Goal: Information Seeking & Learning: Check status

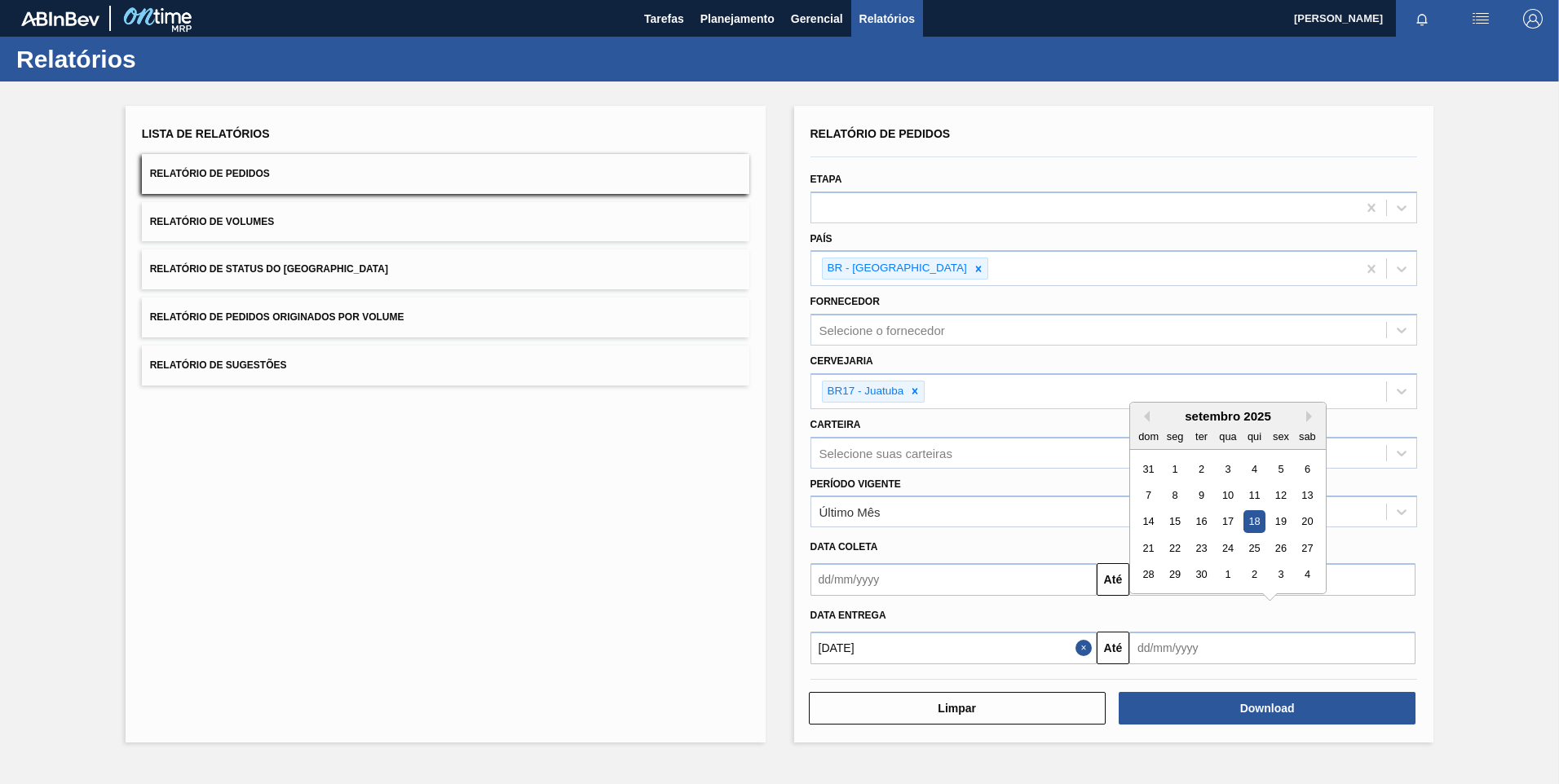
click at [1310, 418] on button "Next Month" at bounding box center [1312, 417] width 11 height 11
click at [1308, 570] on div "1" at bounding box center [1307, 574] width 22 height 22
type input "[DATE]"
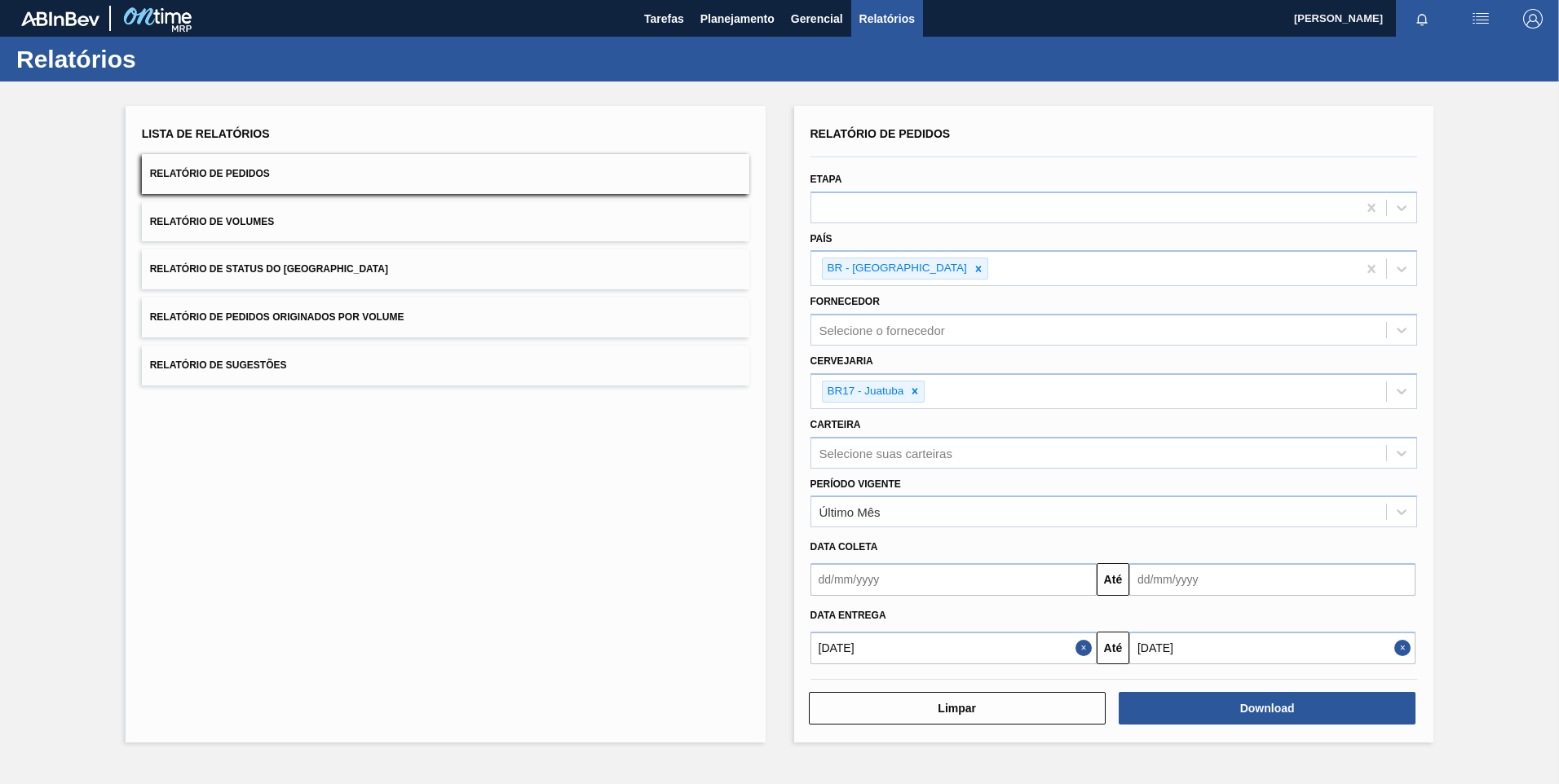
click at [1282, 691] on div "Download" at bounding box center [1269, 709] width 310 height 36
click at [1278, 698] on button "Download" at bounding box center [1267, 709] width 297 height 33
click at [918, 655] on input "[DATE]" at bounding box center [953, 648] width 286 height 33
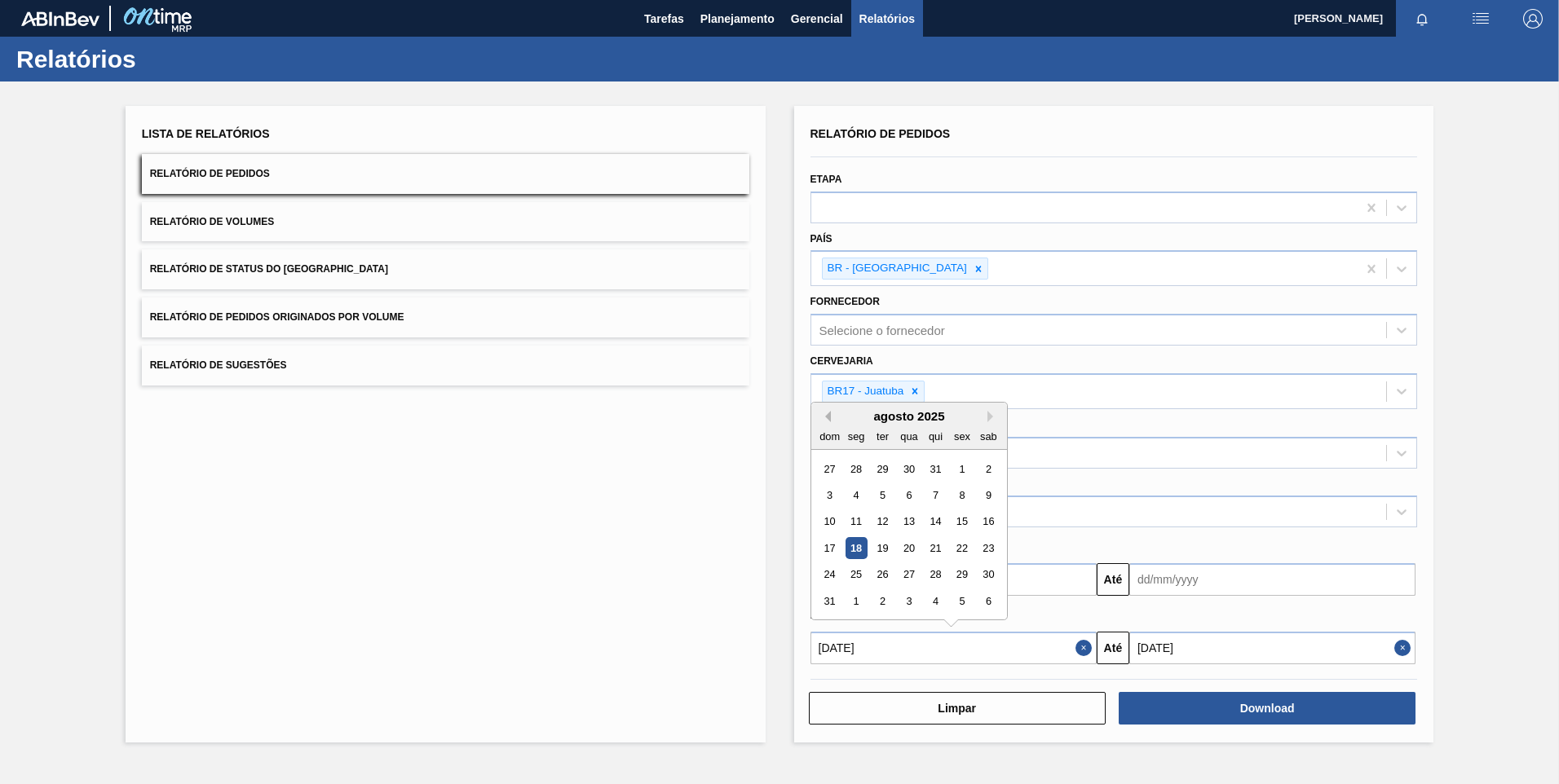
click at [828, 412] on button "Previous Month" at bounding box center [825, 417] width 11 height 11
click at [824, 414] on button "Previous Month" at bounding box center [825, 417] width 11 height 11
click at [903, 465] on div "4" at bounding box center [908, 467] width 22 height 22
type input "[DATE]"
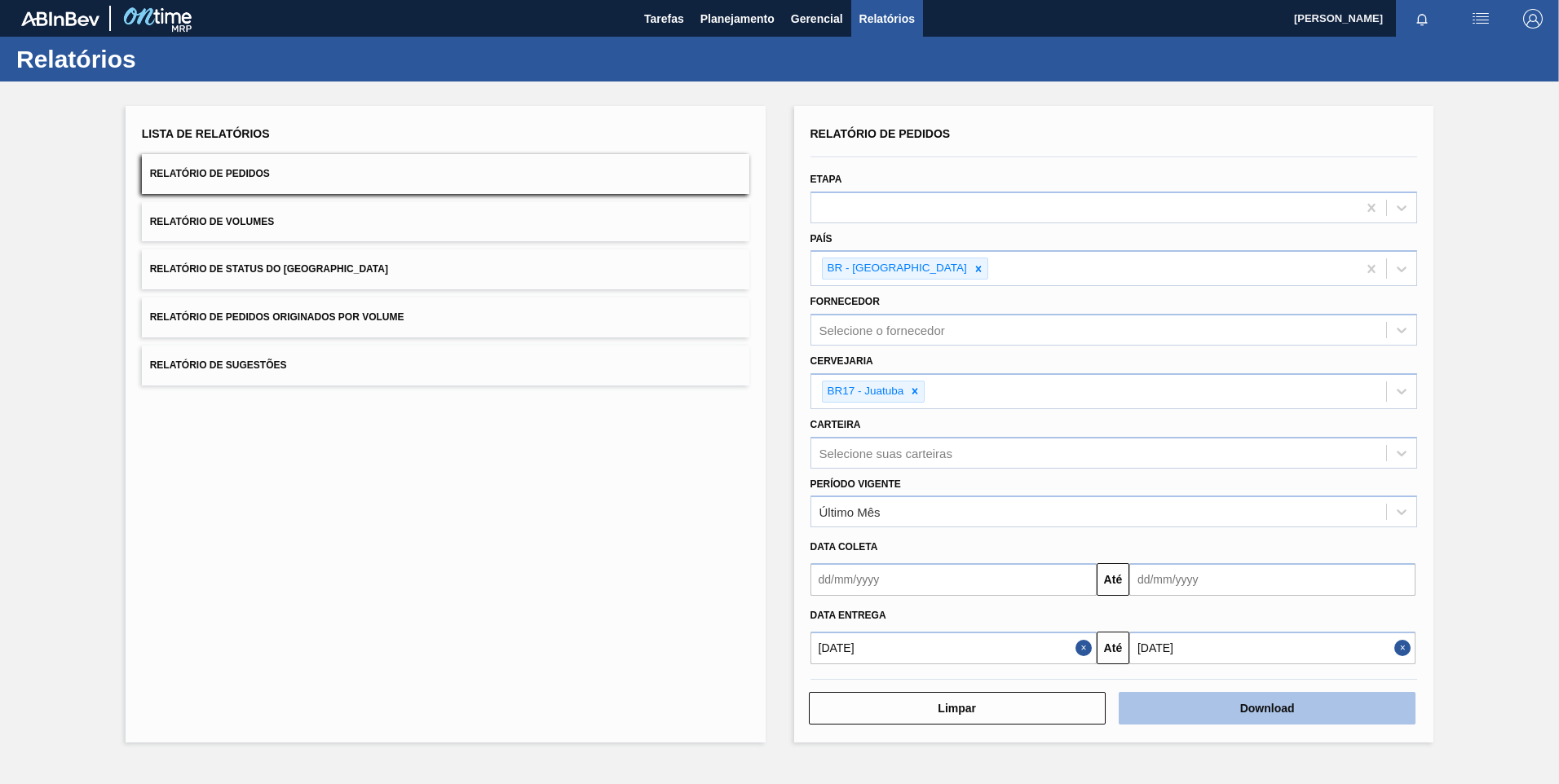
click at [1283, 704] on button "Download" at bounding box center [1267, 709] width 297 height 33
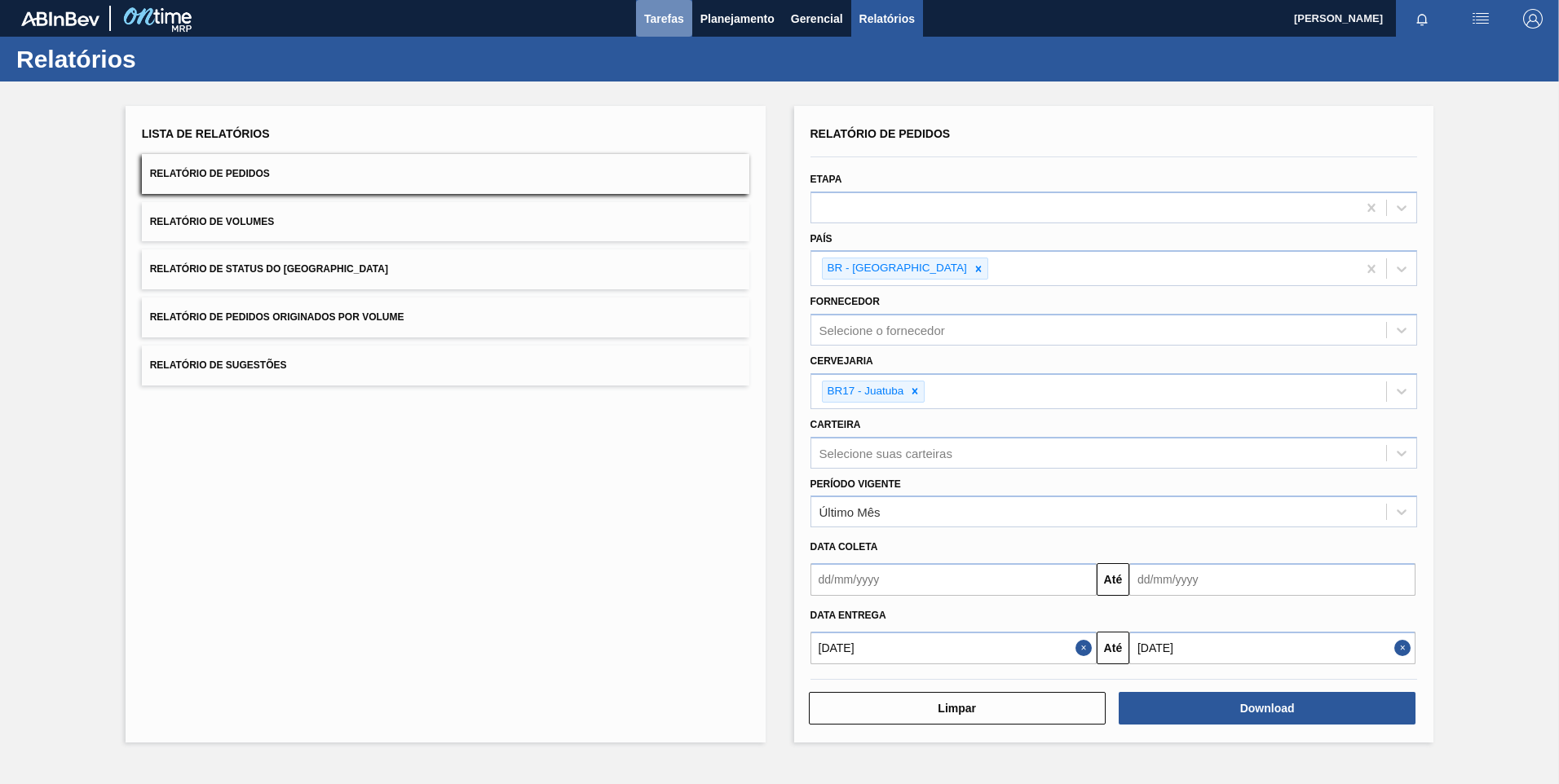
click at [688, 20] on button "Tarefas" at bounding box center [664, 18] width 57 height 37
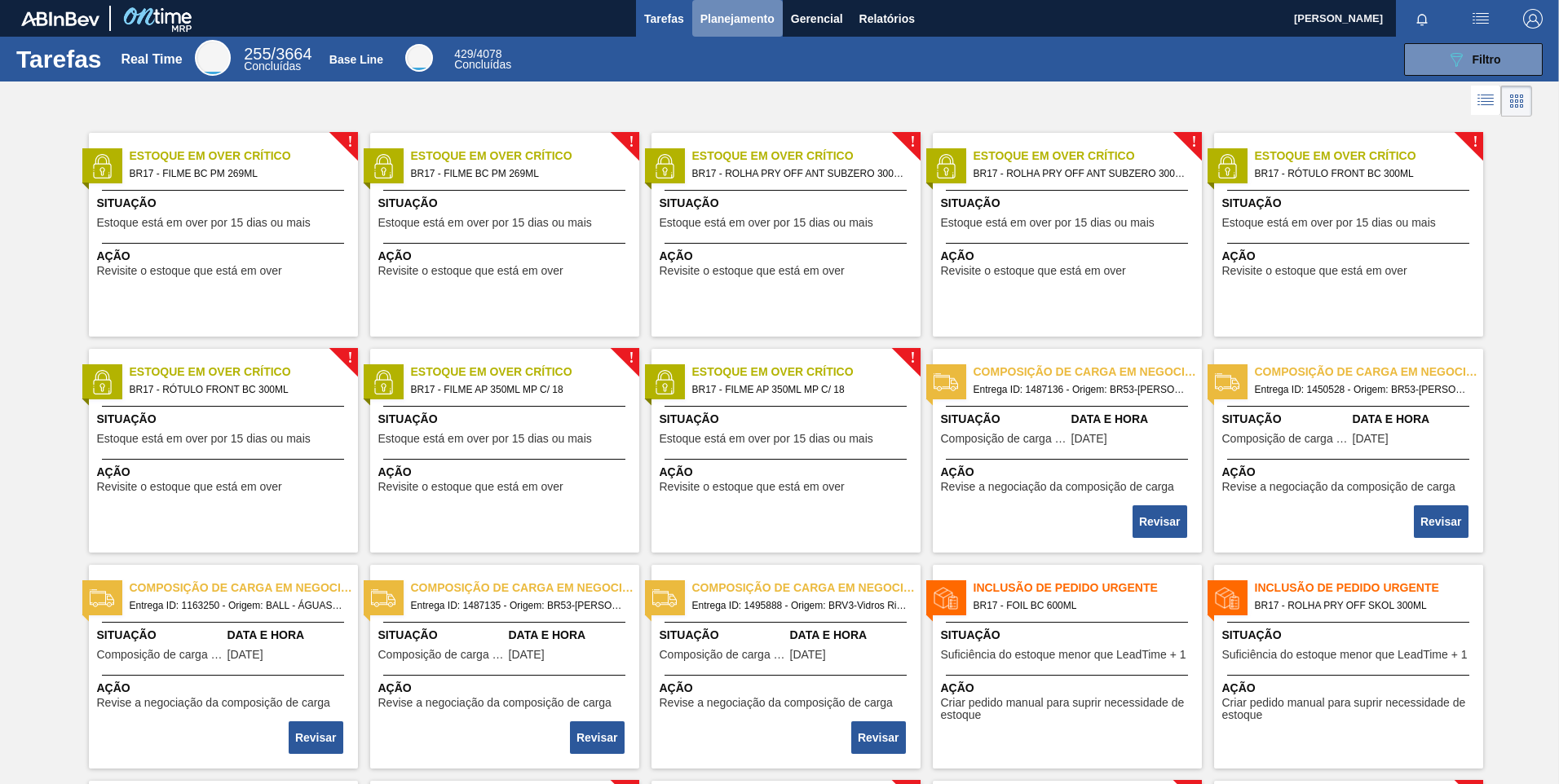
click at [721, 25] on span "Planejamento" at bounding box center [737, 19] width 74 height 20
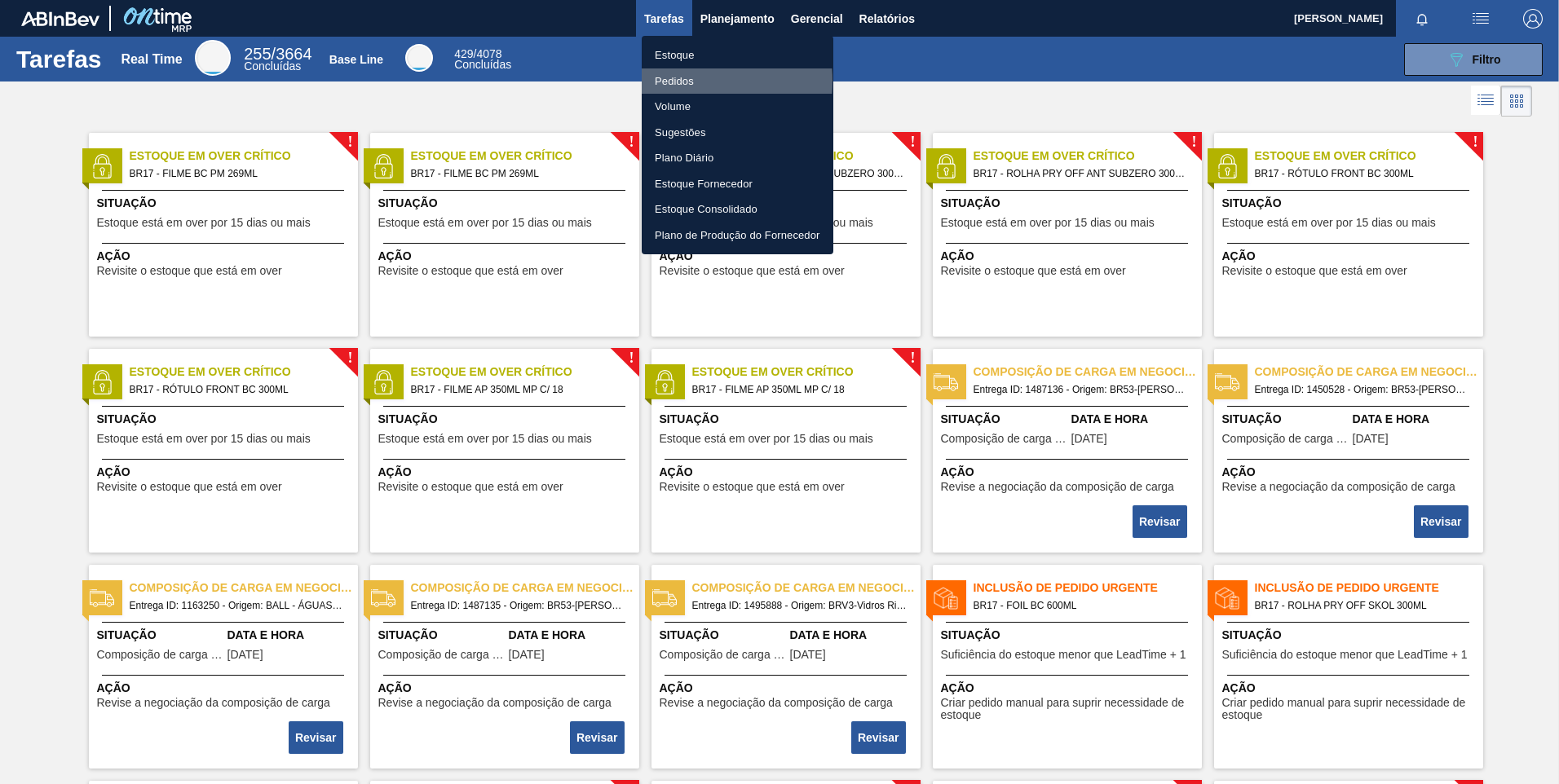
click at [667, 80] on li "Pedidos" at bounding box center [737, 81] width 191 height 26
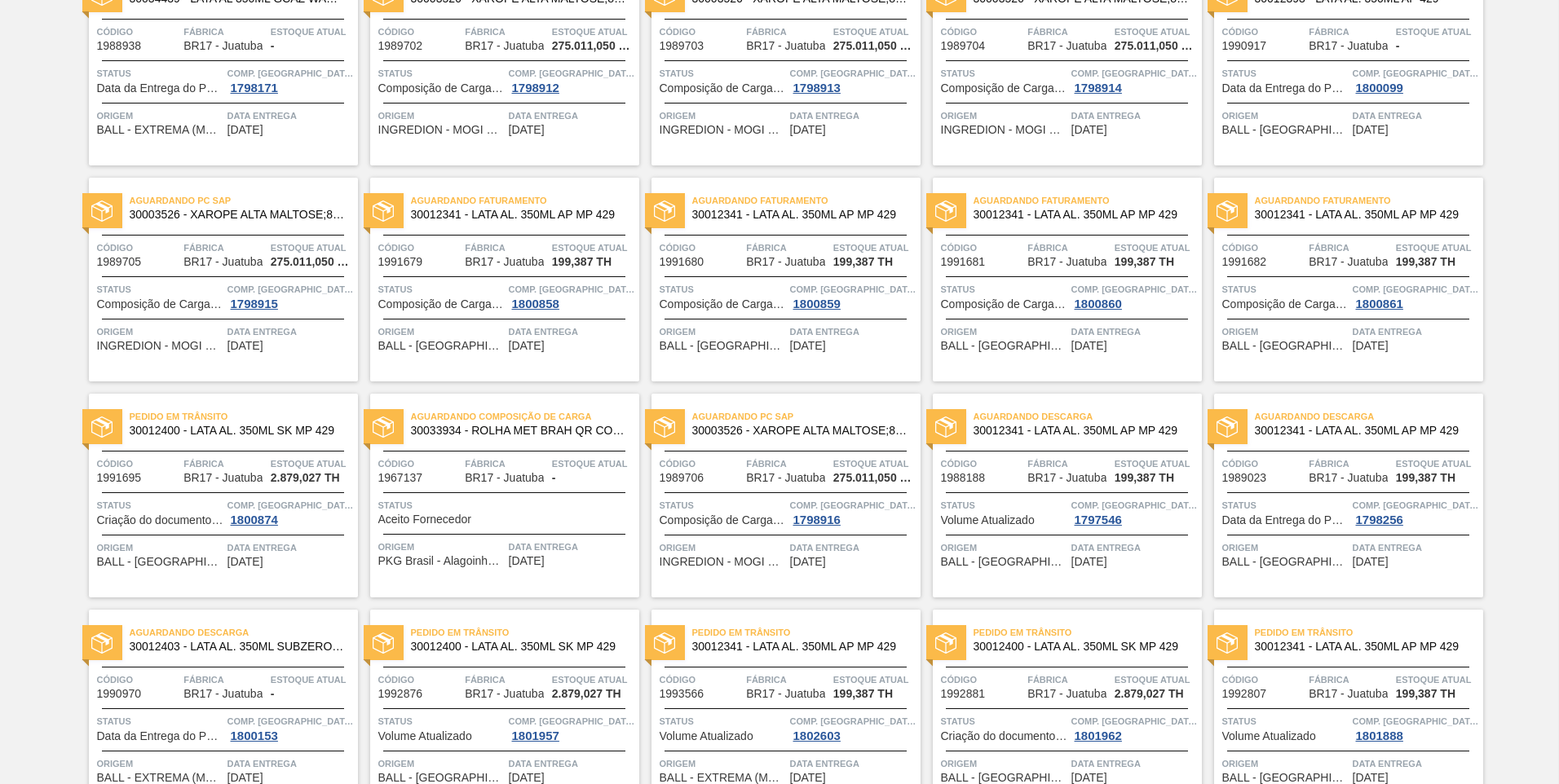
scroll to position [1557, 0]
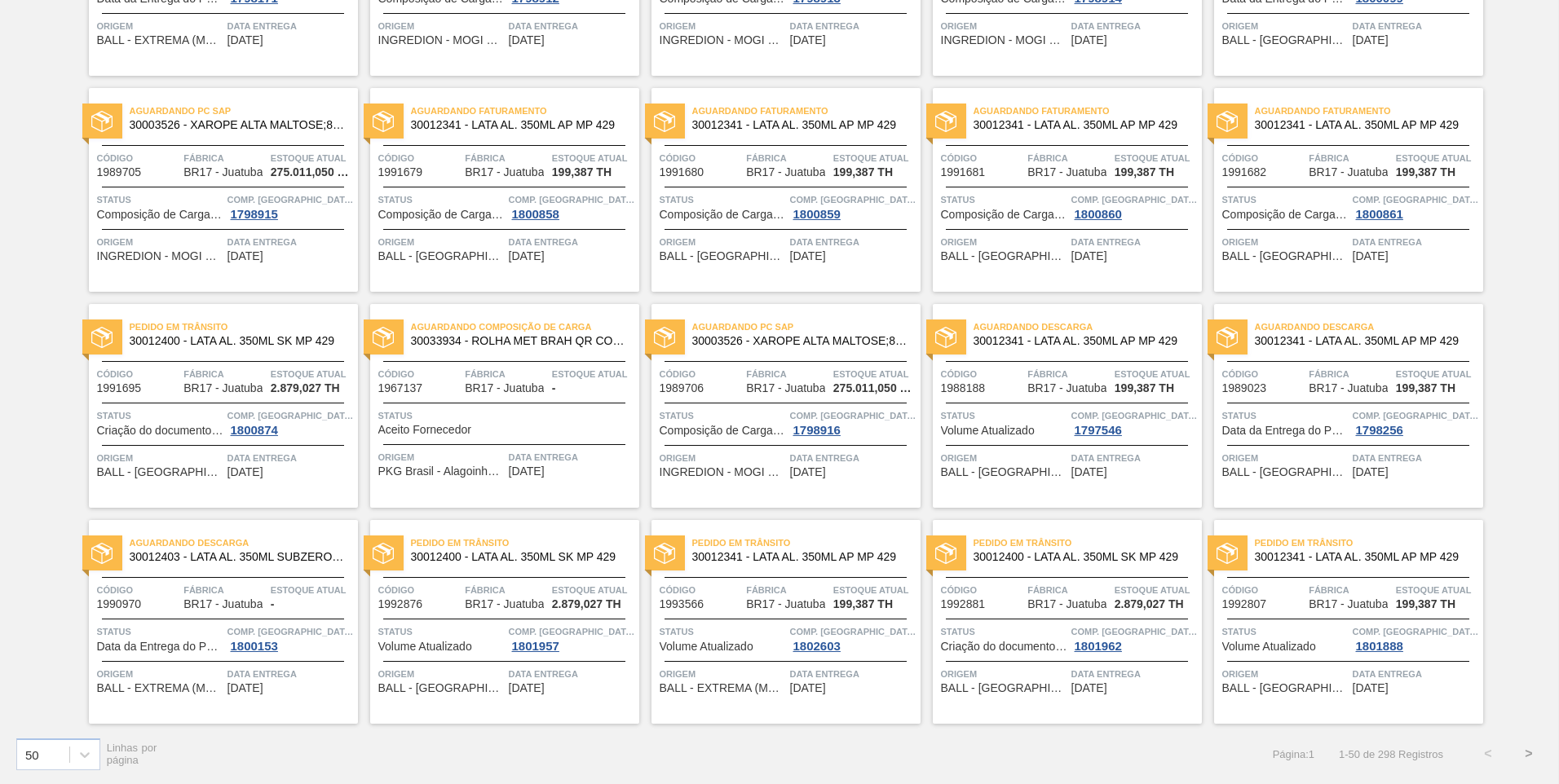
click at [1520, 750] on button ">" at bounding box center [1529, 754] width 41 height 41
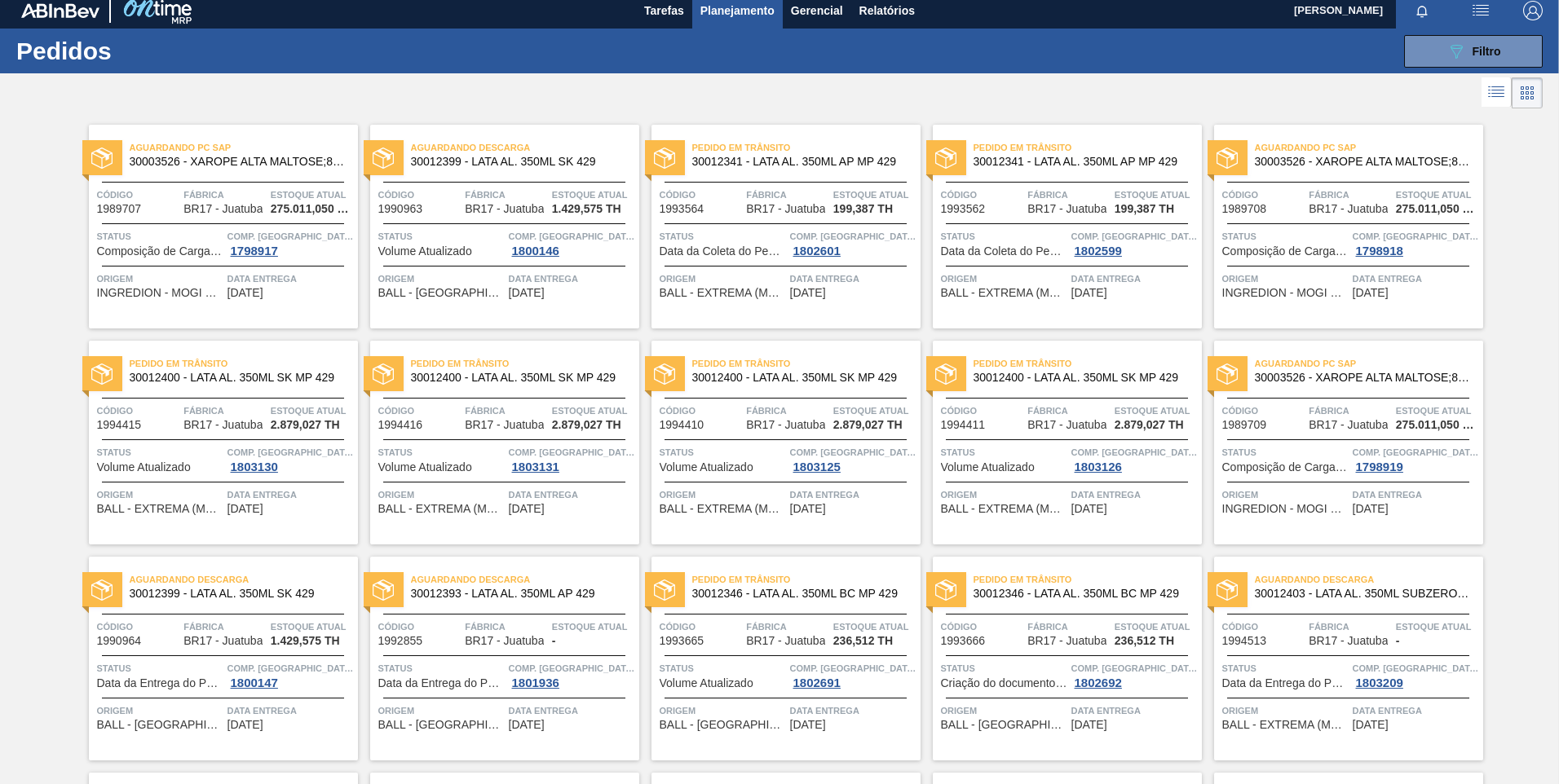
scroll to position [0, 0]
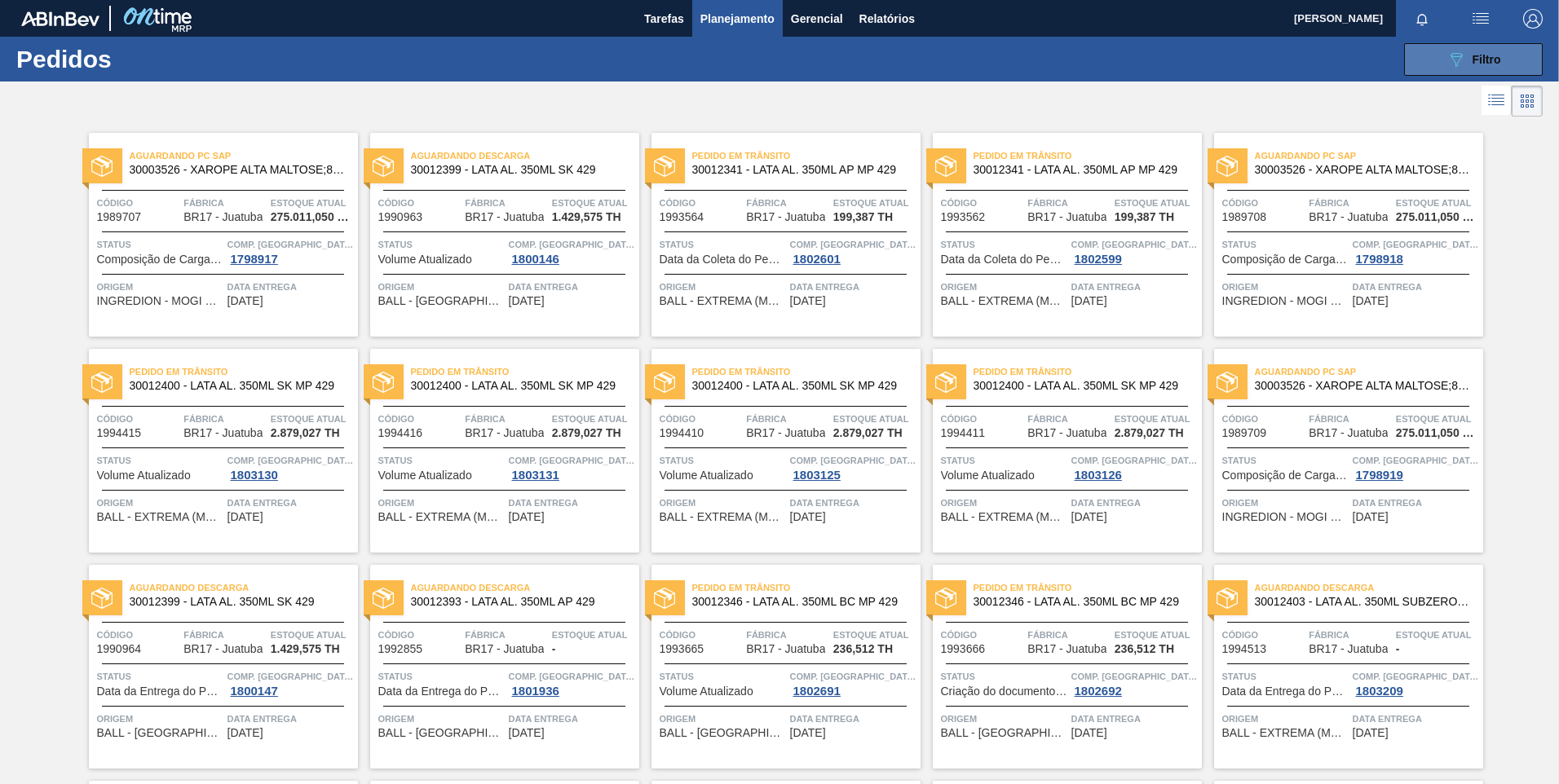
click at [1480, 69] on button "089F7B8B-B2A5-4AFE-B5C0-19BA573D28AC Filtro" at bounding box center [1473, 60] width 139 height 33
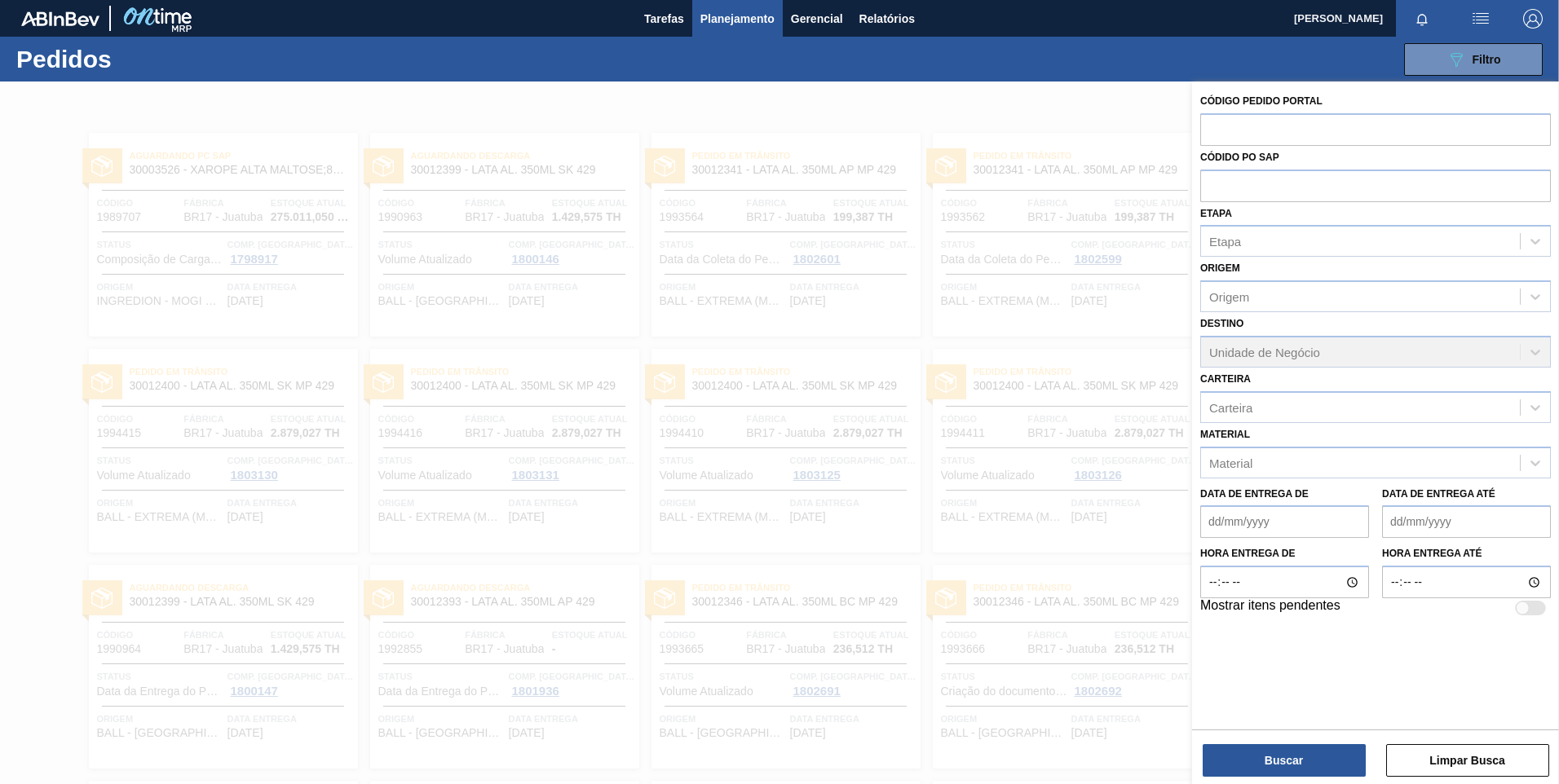
click at [1292, 108] on div "Código Pedido Portal" at bounding box center [1374, 117] width 350 height 57
click at [1301, 133] on input "text" at bounding box center [1374, 129] width 350 height 31
type input "5800342749"
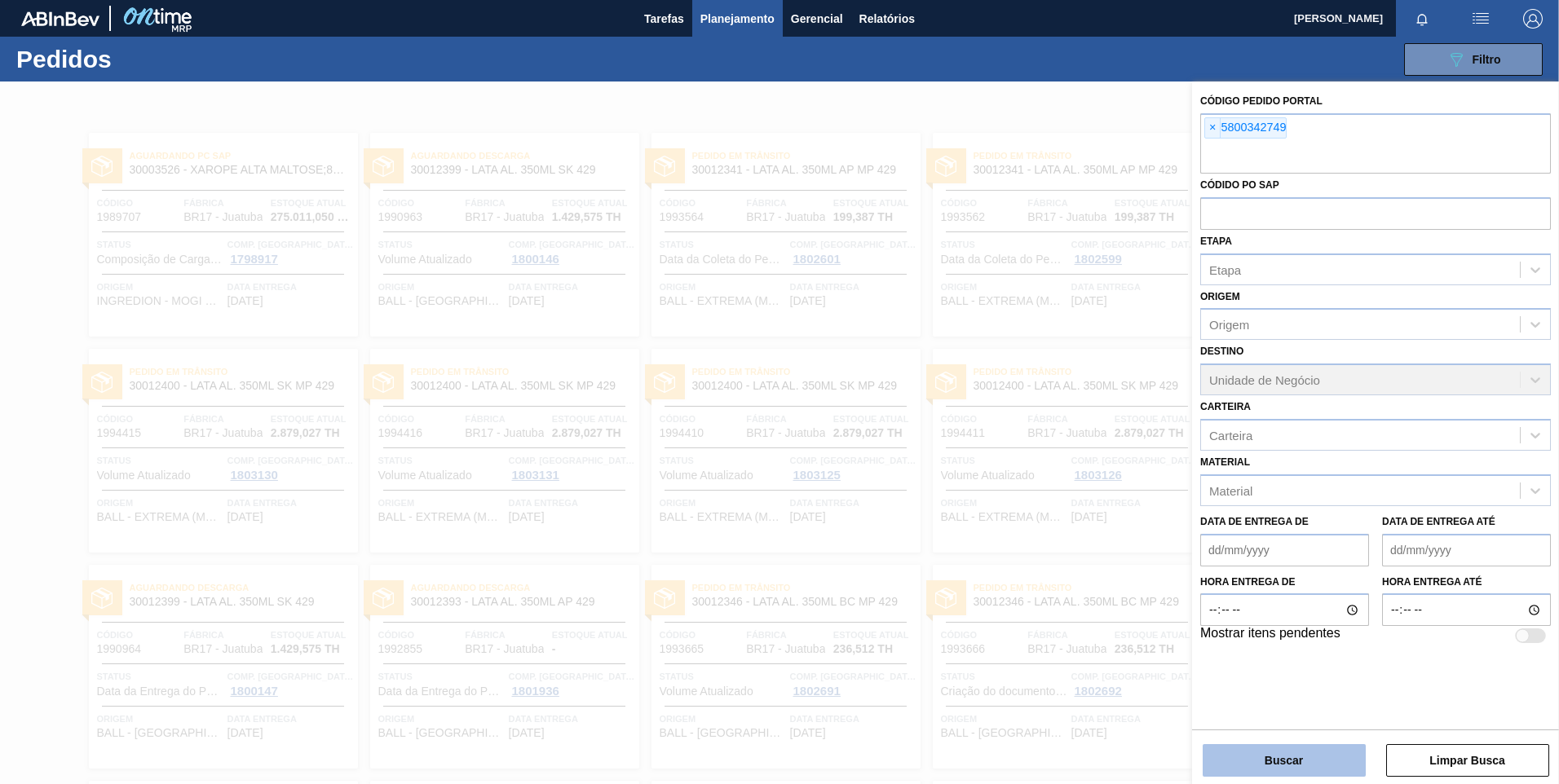
click at [1305, 752] on button "Buscar" at bounding box center [1283, 760] width 163 height 33
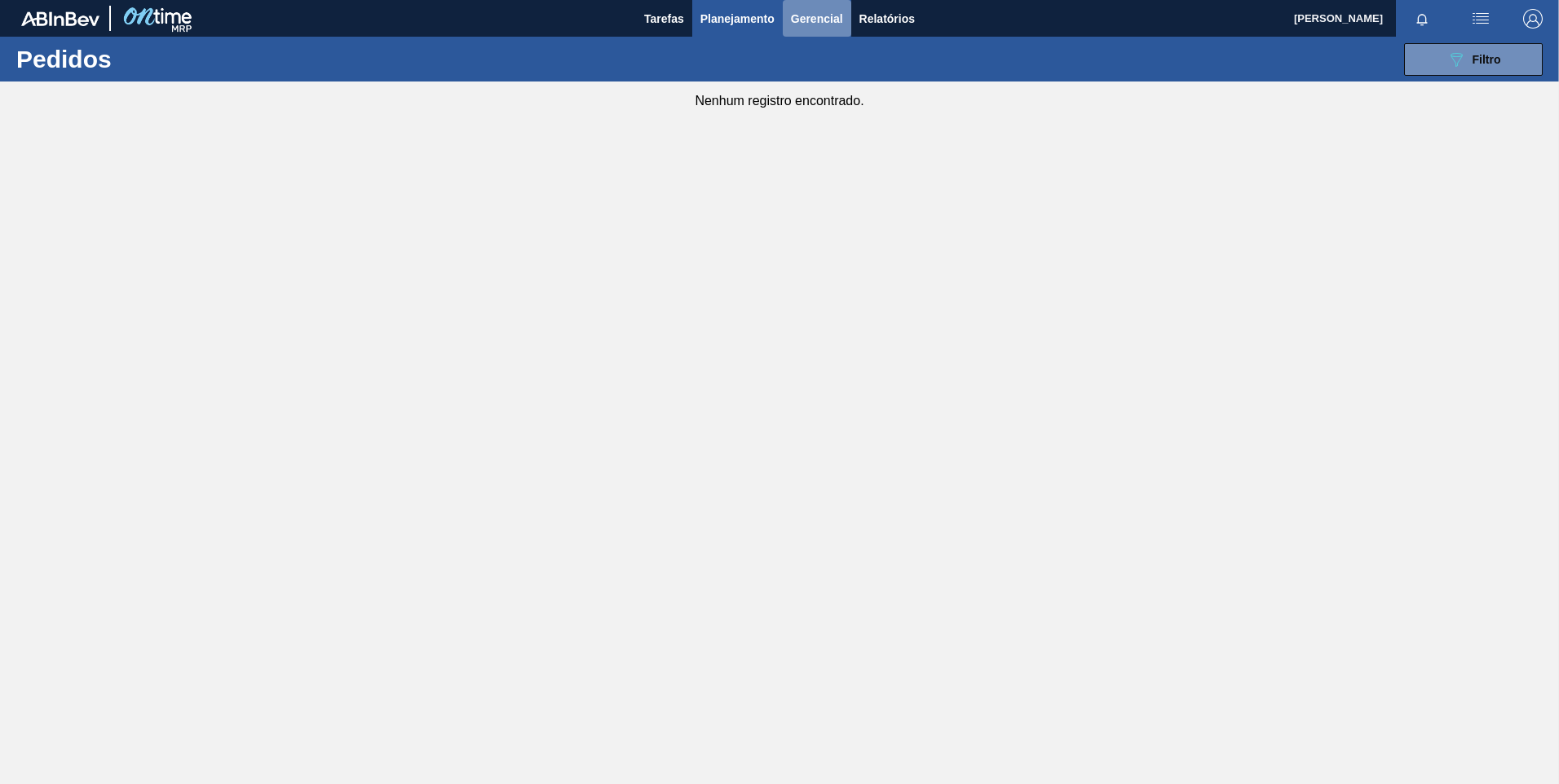
click at [818, 15] on span "Gerencial" at bounding box center [817, 19] width 53 height 20
click at [788, 66] on li "Capital Empregado" at bounding box center [817, 56] width 118 height 26
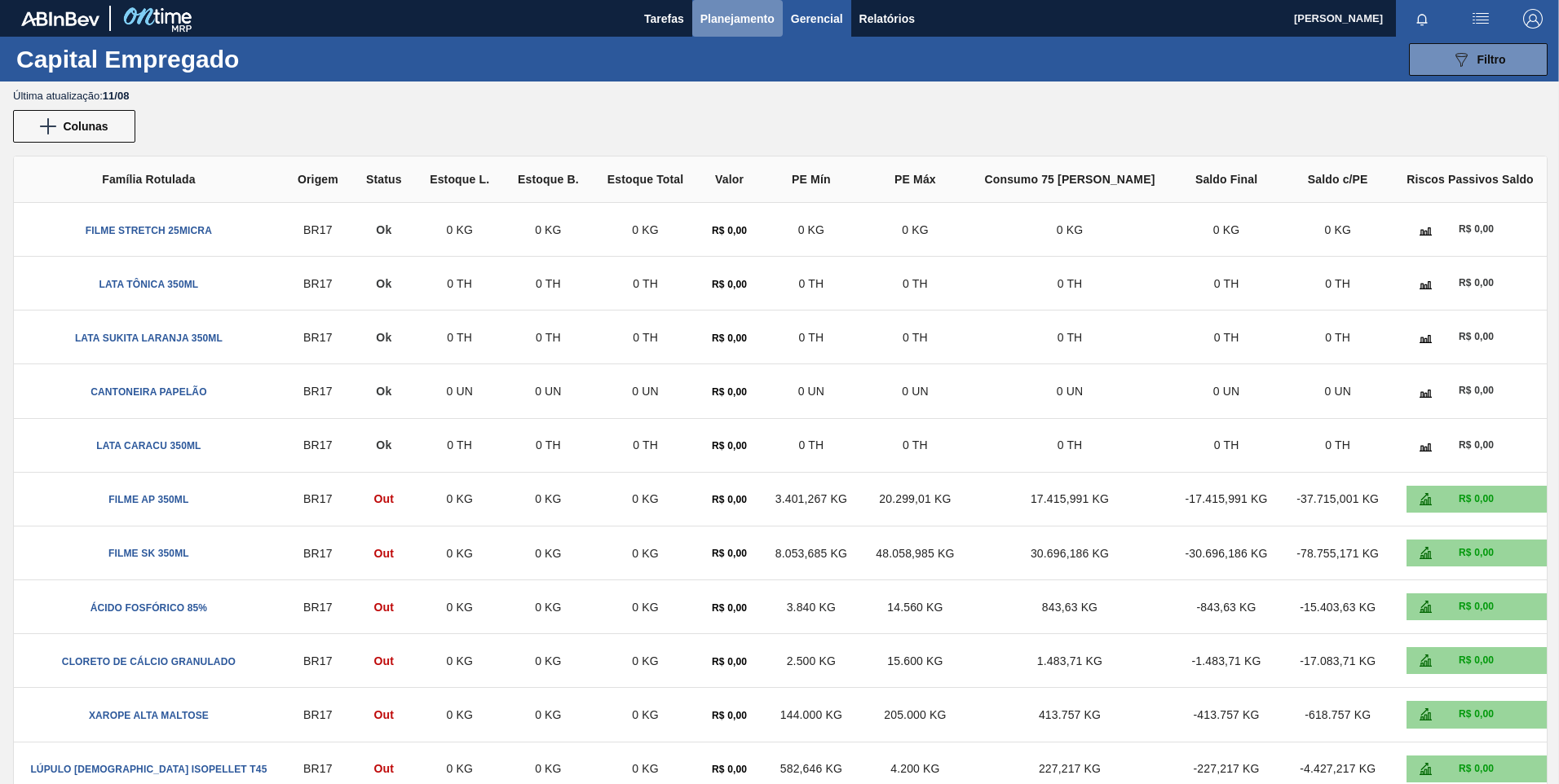
click at [765, 12] on span "Planejamento" at bounding box center [737, 19] width 74 height 20
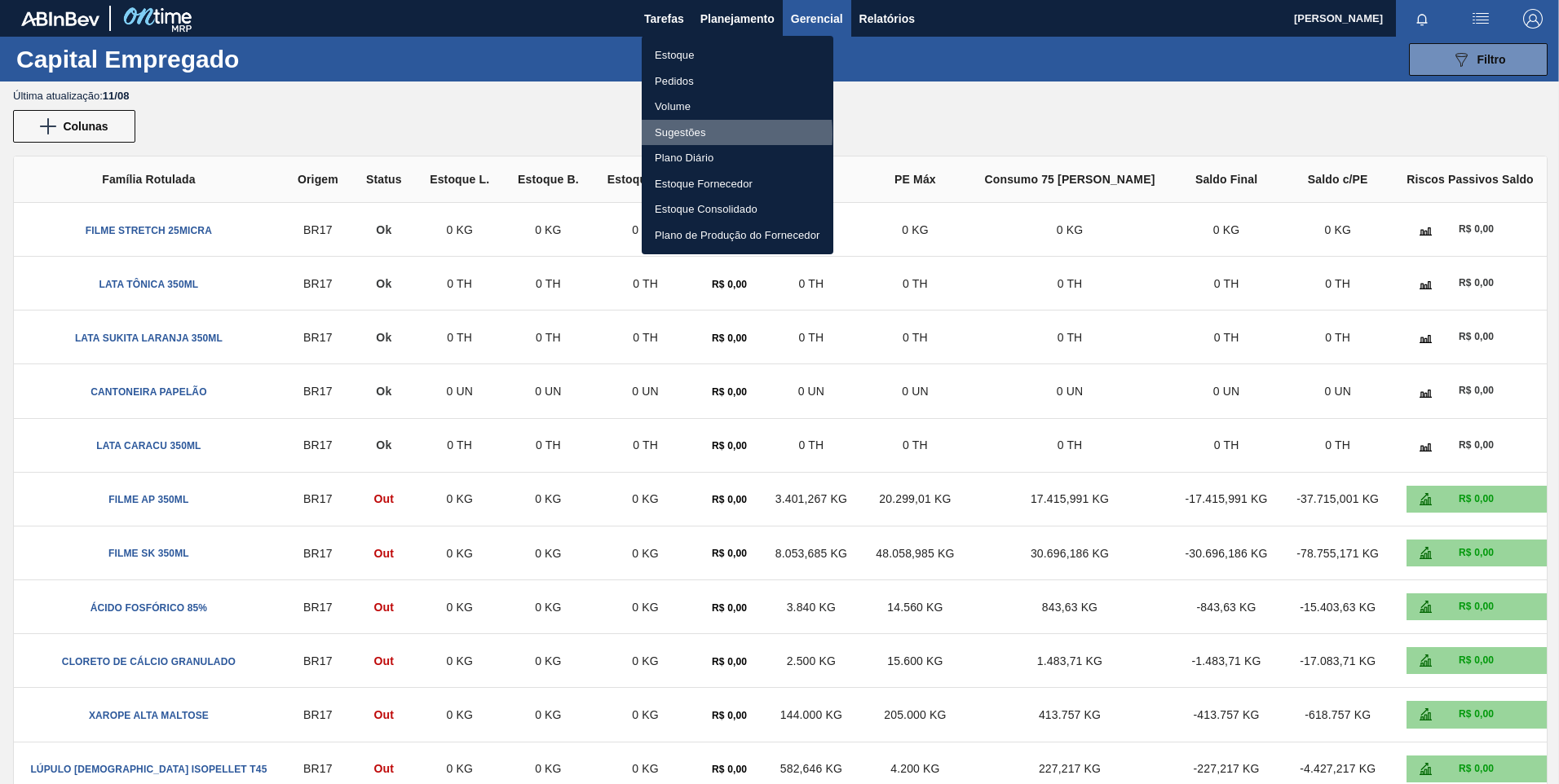
click at [674, 134] on li "Sugestões" at bounding box center [737, 133] width 191 height 26
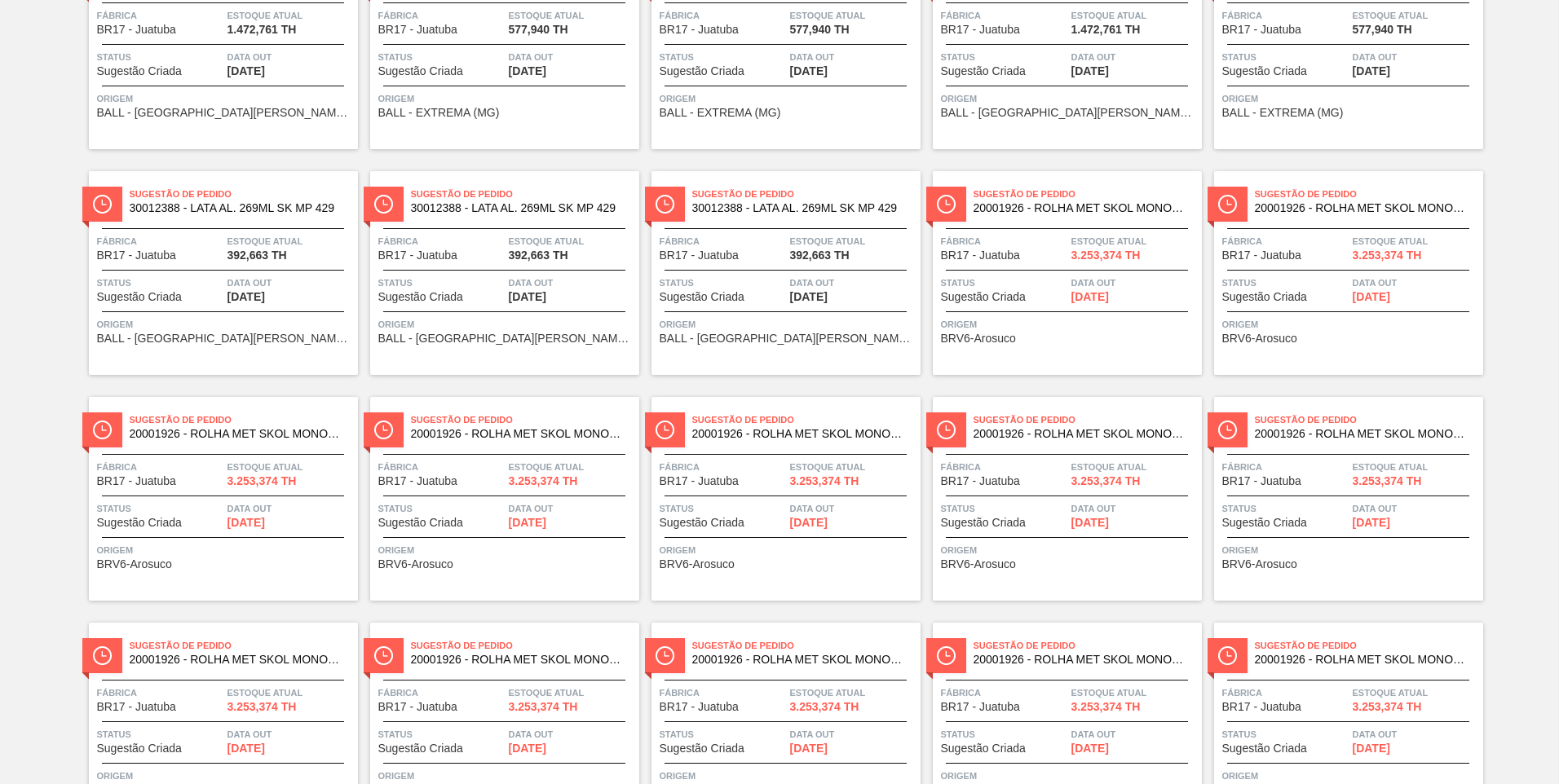
scroll to position [1631, 0]
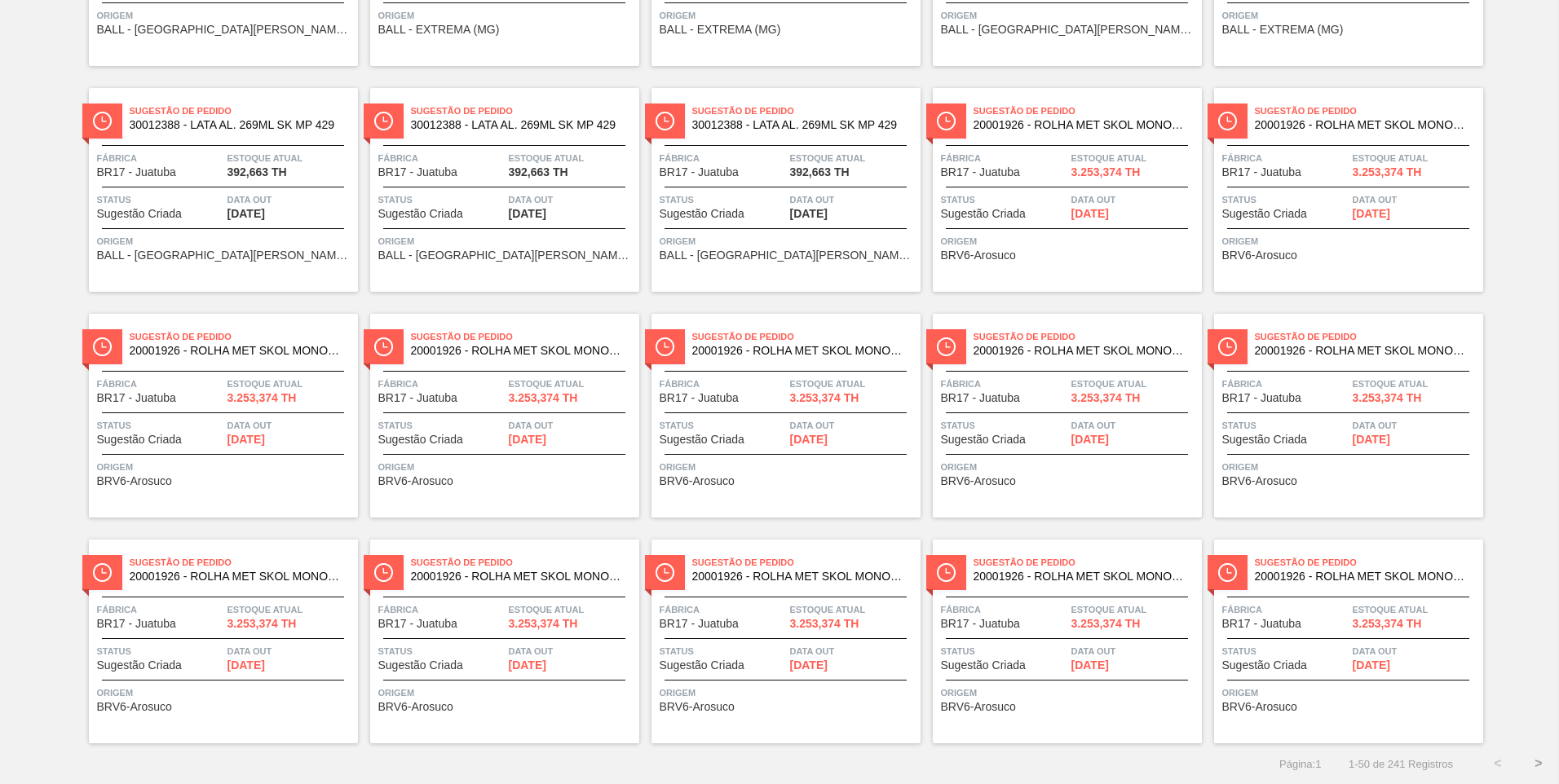
click at [1531, 760] on button ">" at bounding box center [1538, 763] width 41 height 41
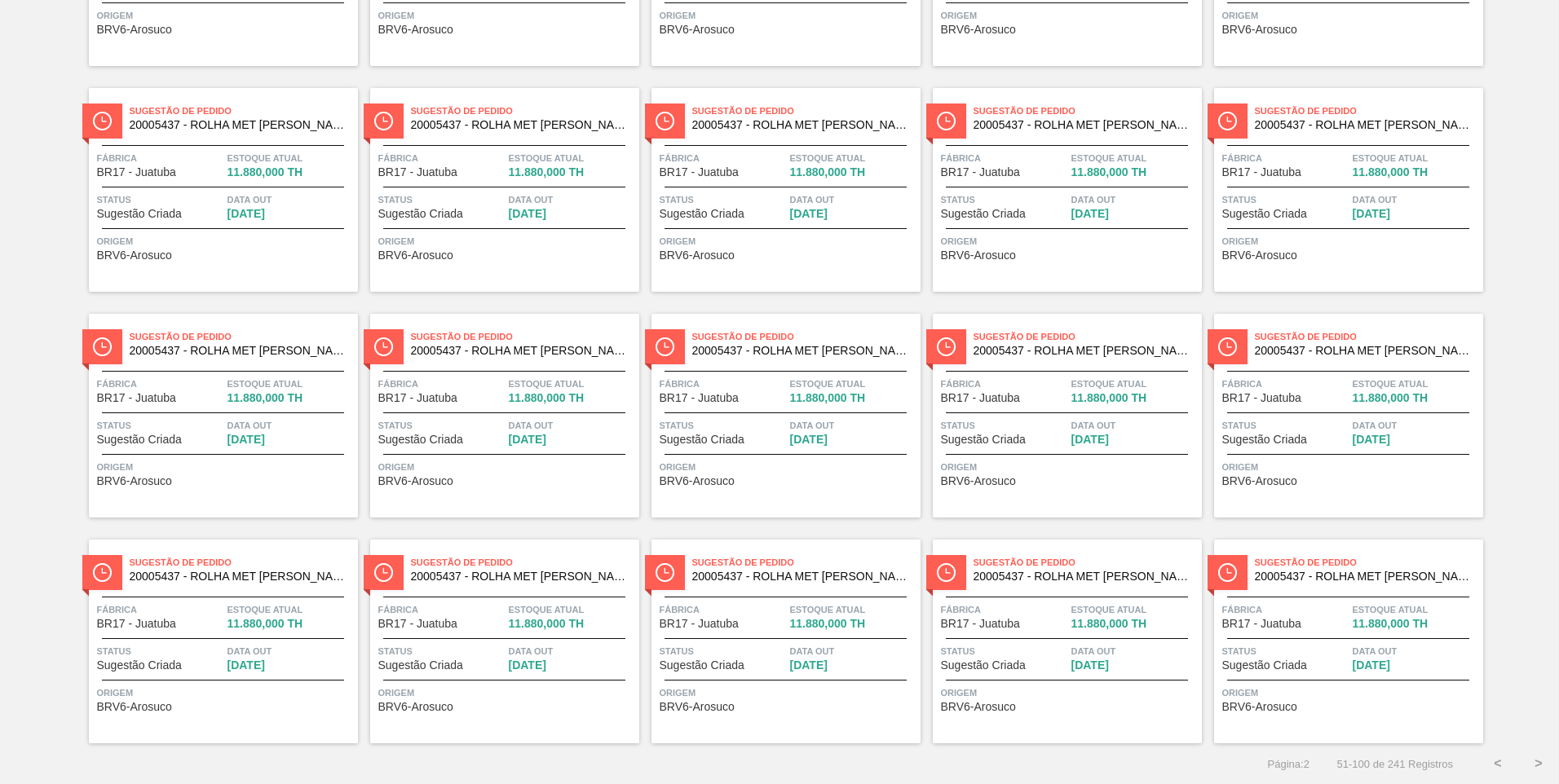
click at [1536, 759] on button ">" at bounding box center [1538, 763] width 41 height 41
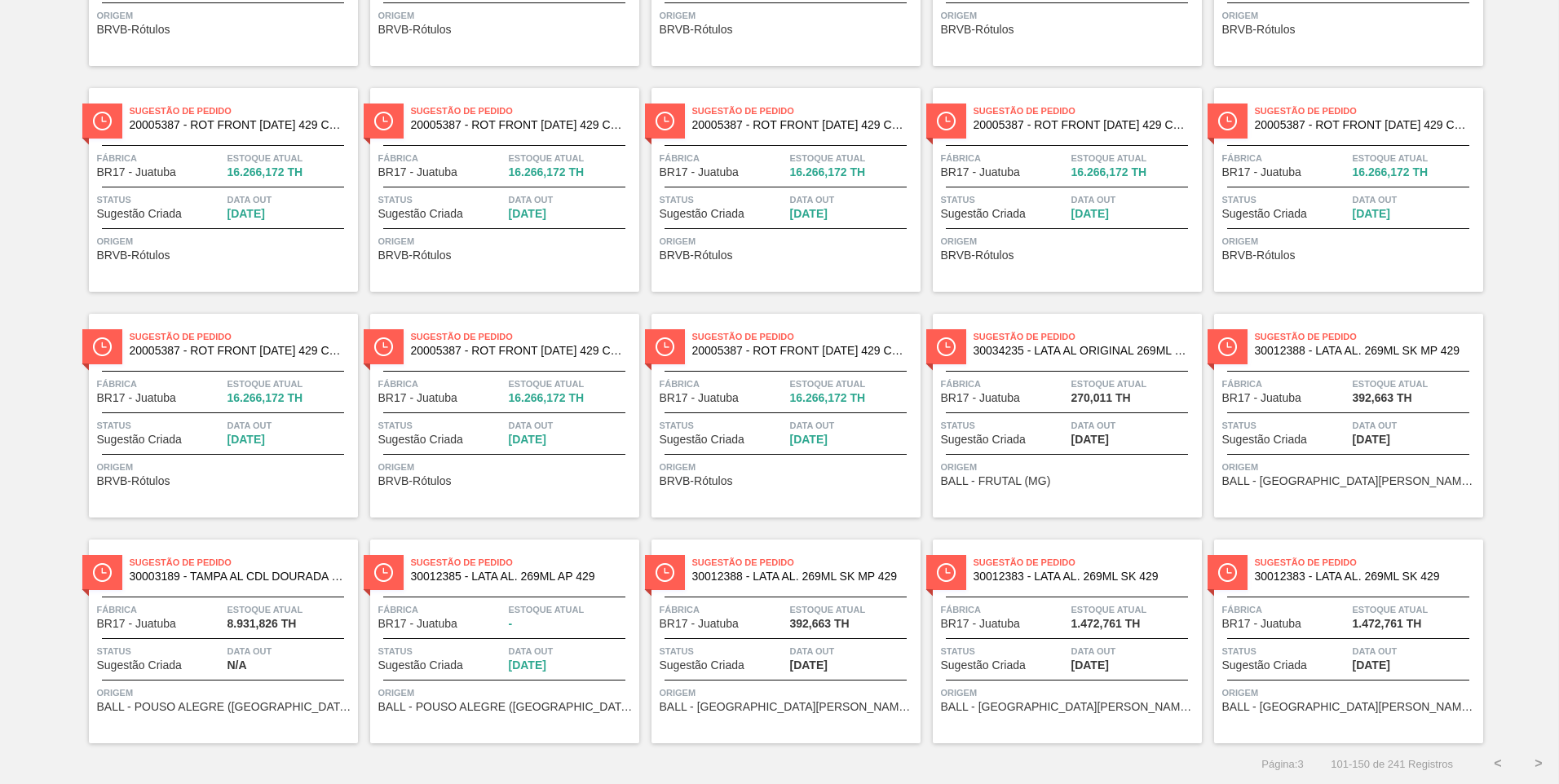
click at [1538, 766] on button ">" at bounding box center [1538, 763] width 41 height 41
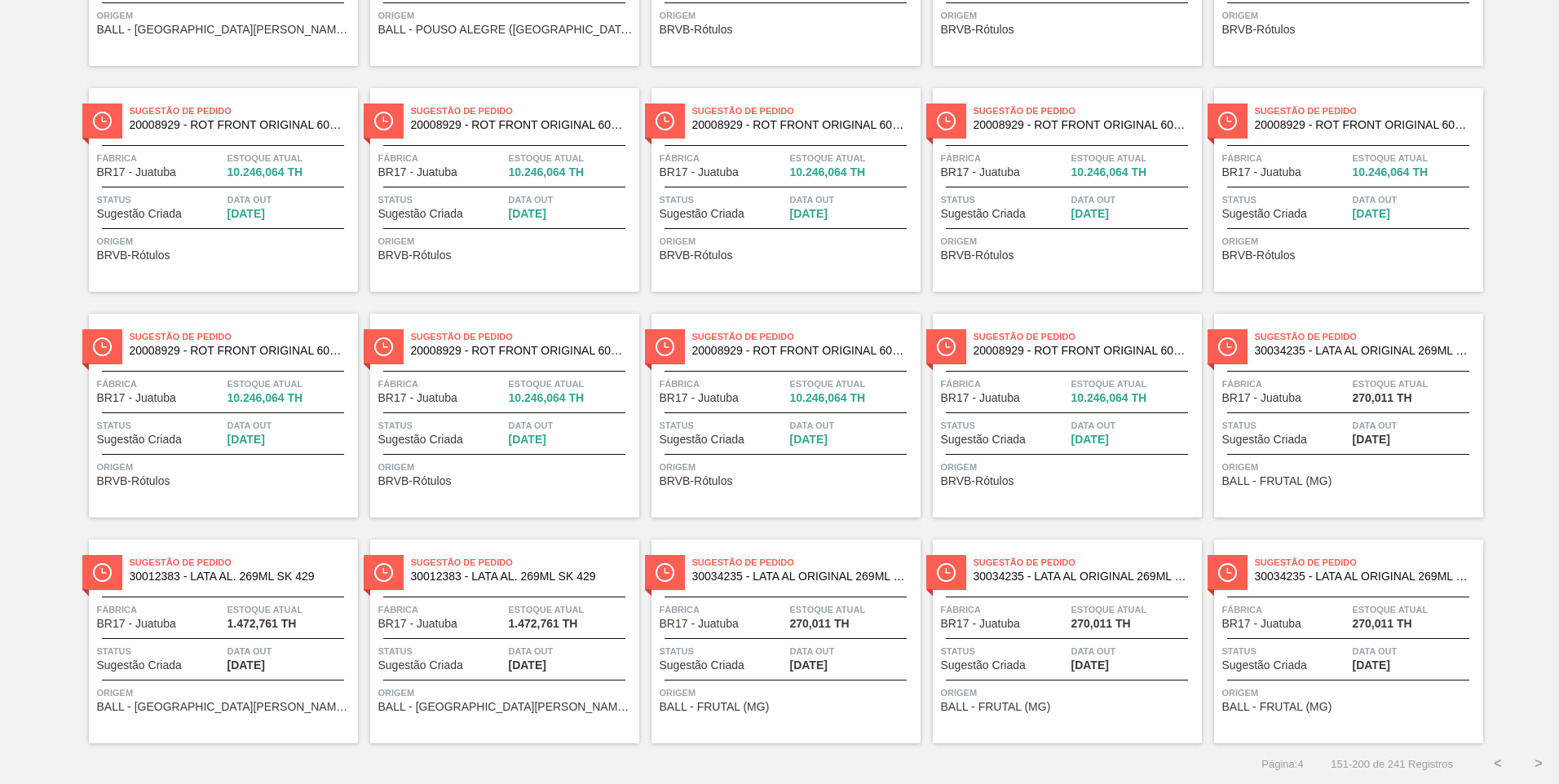
click at [1538, 766] on button ">" at bounding box center [1538, 763] width 41 height 41
